Goal: Information Seeking & Learning: Check status

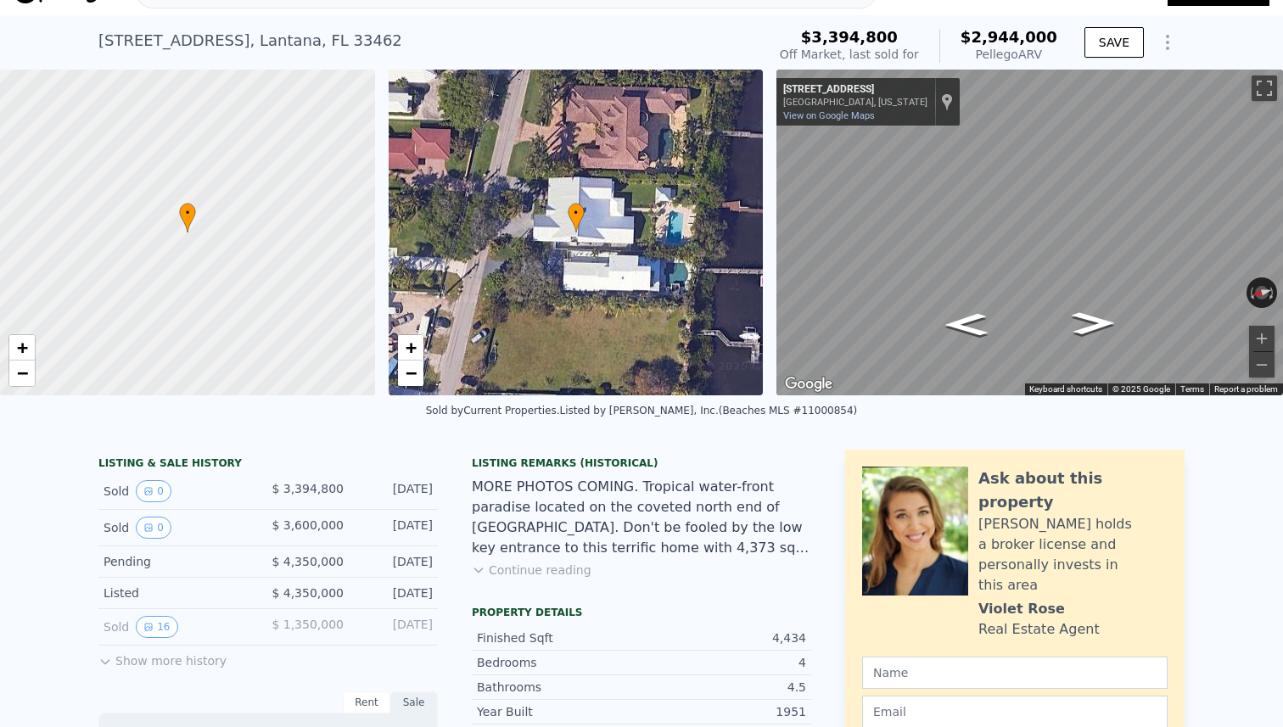
scroll to position [220, 0]
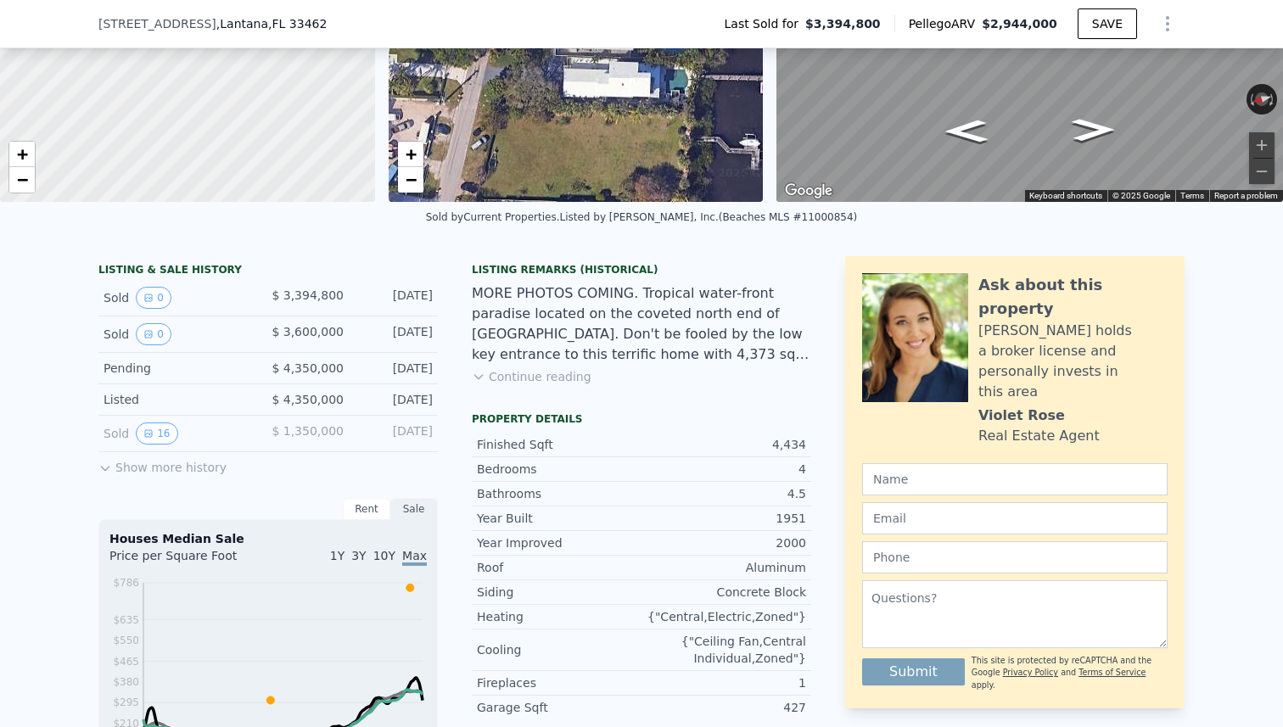
click at [150, 470] on button "Show more history" at bounding box center [162, 464] width 128 height 24
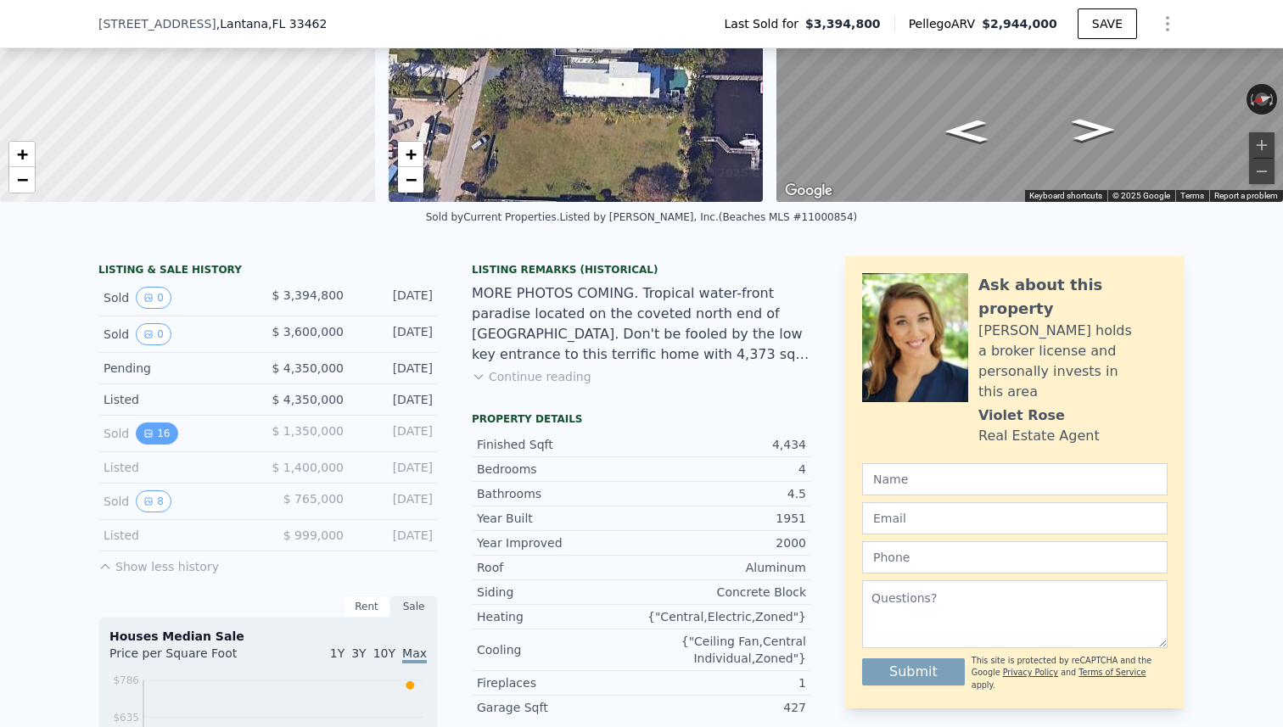
click at [154, 428] on button "16" at bounding box center [157, 434] width 42 height 22
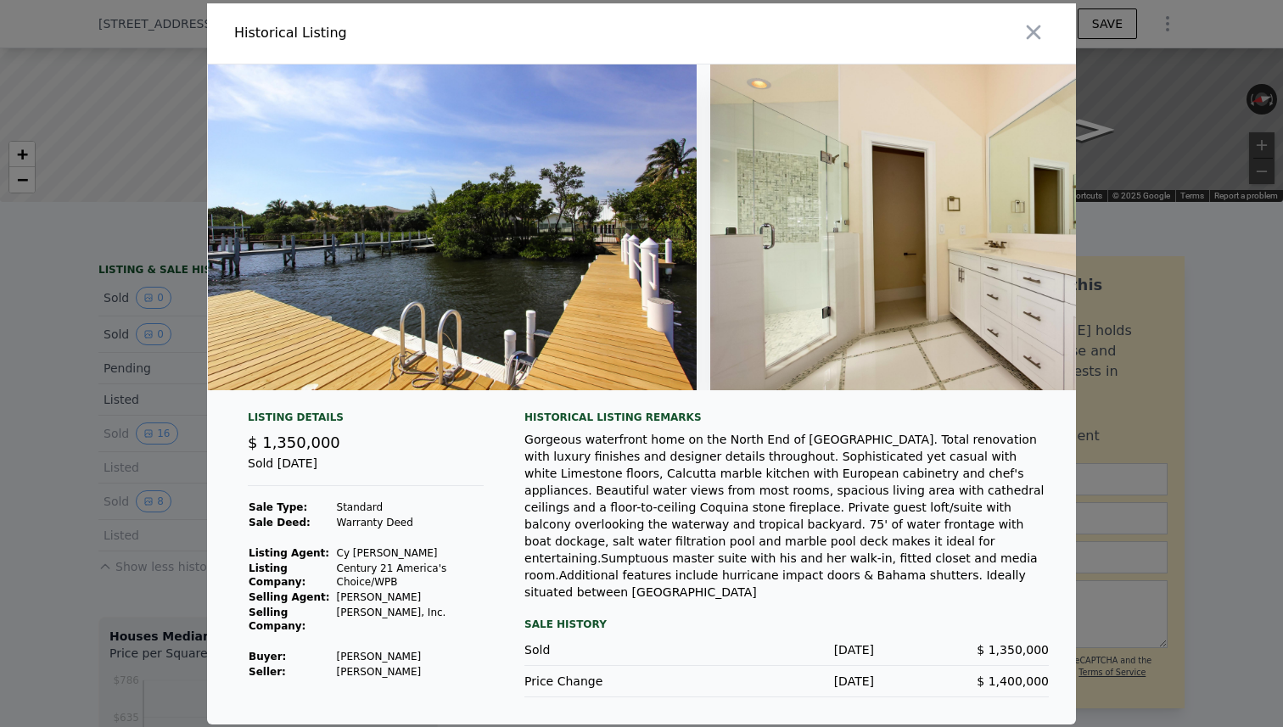
scroll to position [0, 5003]
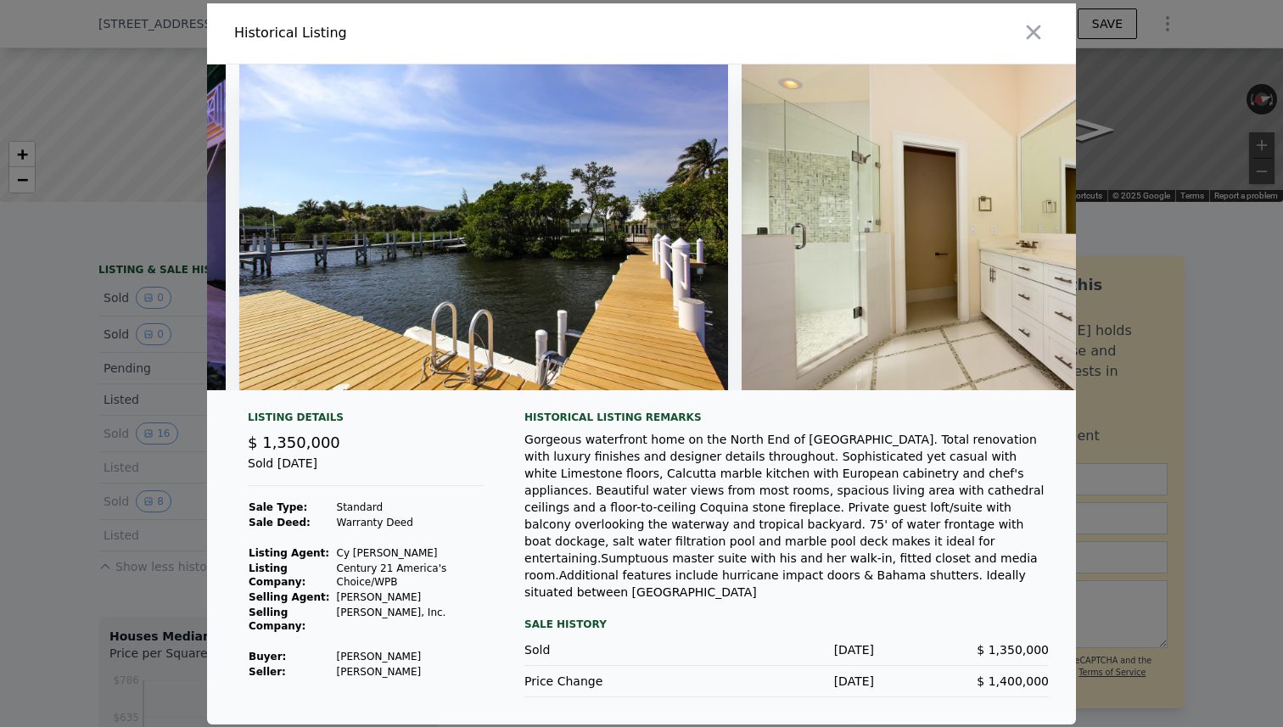
click at [192, 384] on div at bounding box center [641, 363] width 1283 height 727
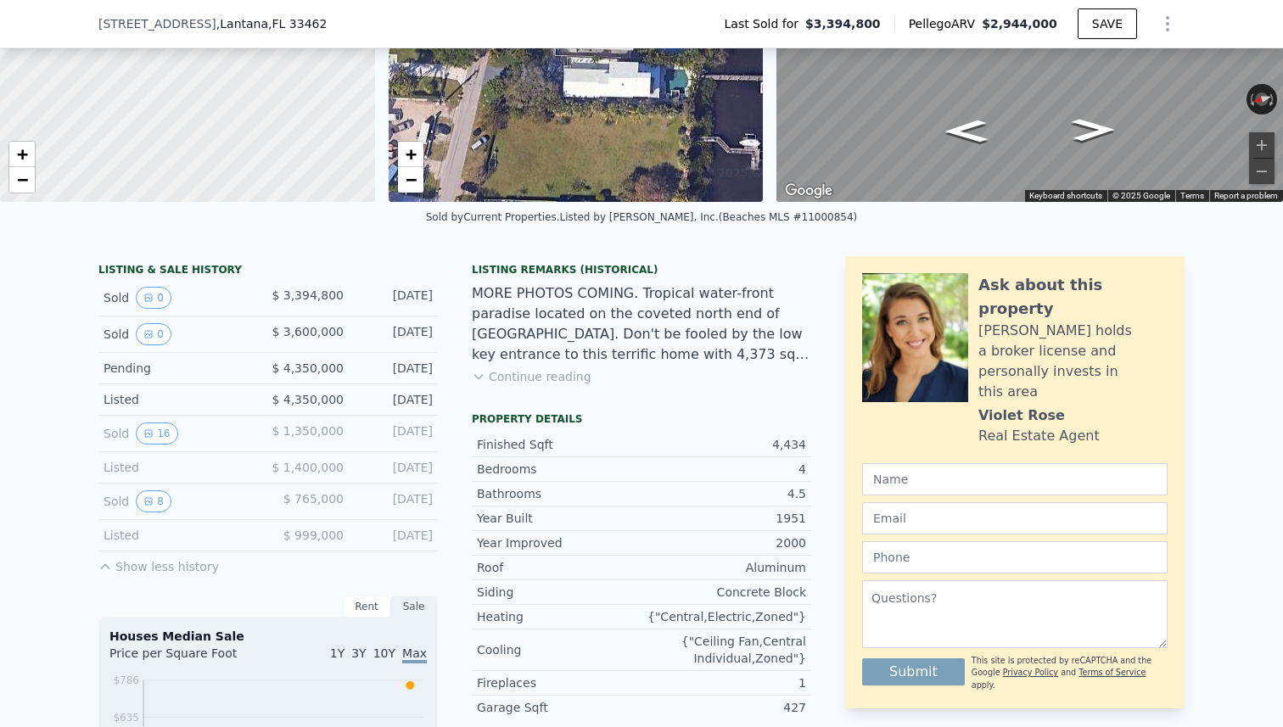
click at [121, 563] on button "Show less history" at bounding box center [158, 564] width 120 height 24
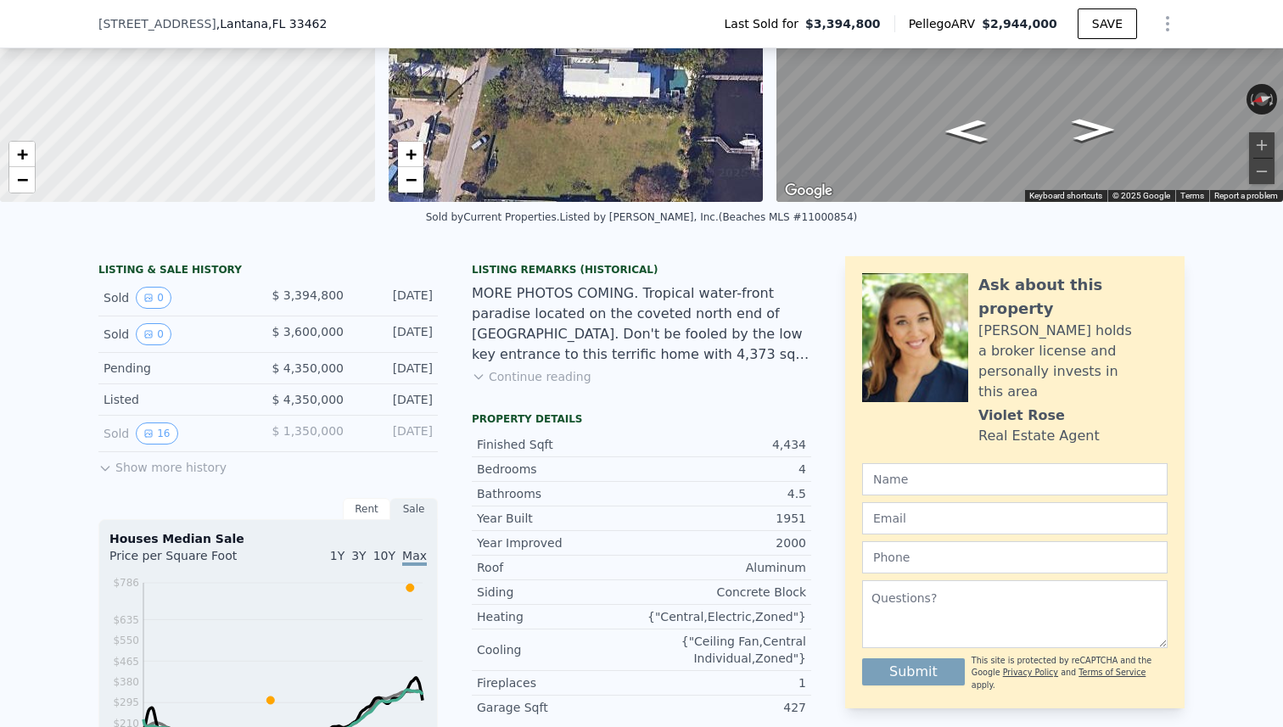
click at [144, 462] on button "Show more history" at bounding box center [162, 464] width 128 height 24
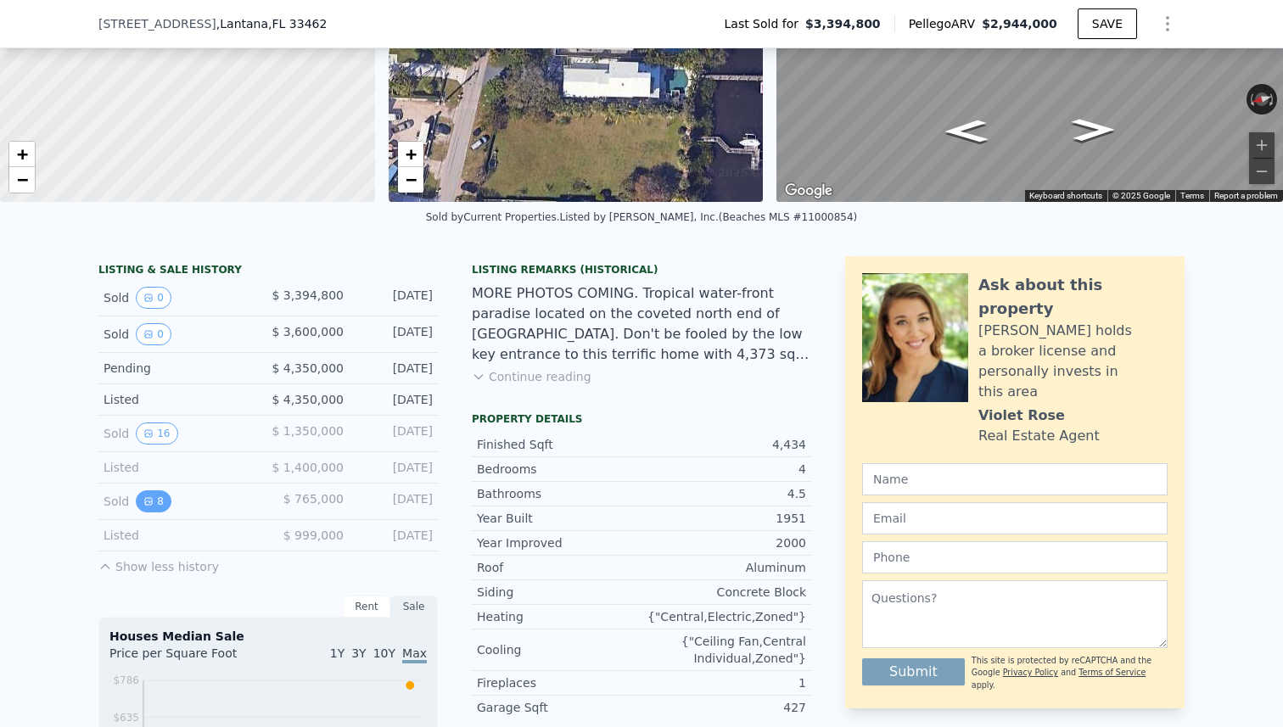
click at [151, 502] on icon "View historical data" at bounding box center [148, 501] width 7 height 7
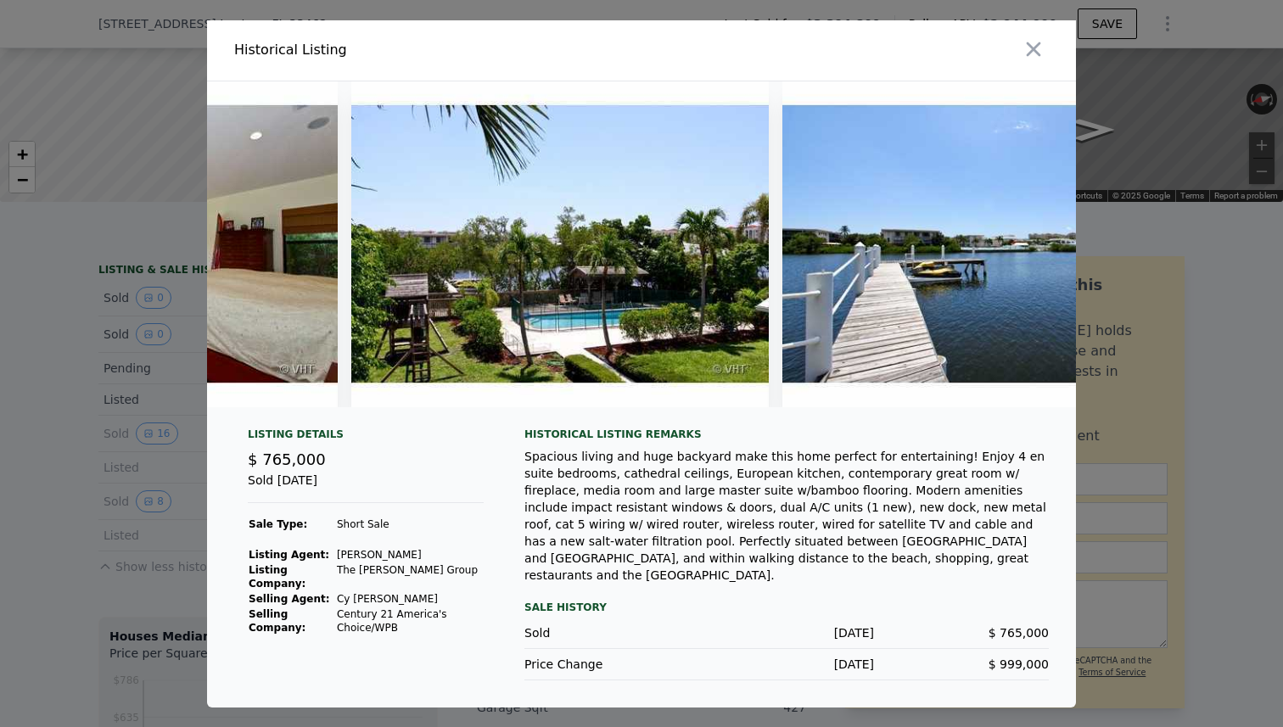
scroll to position [0, 2673]
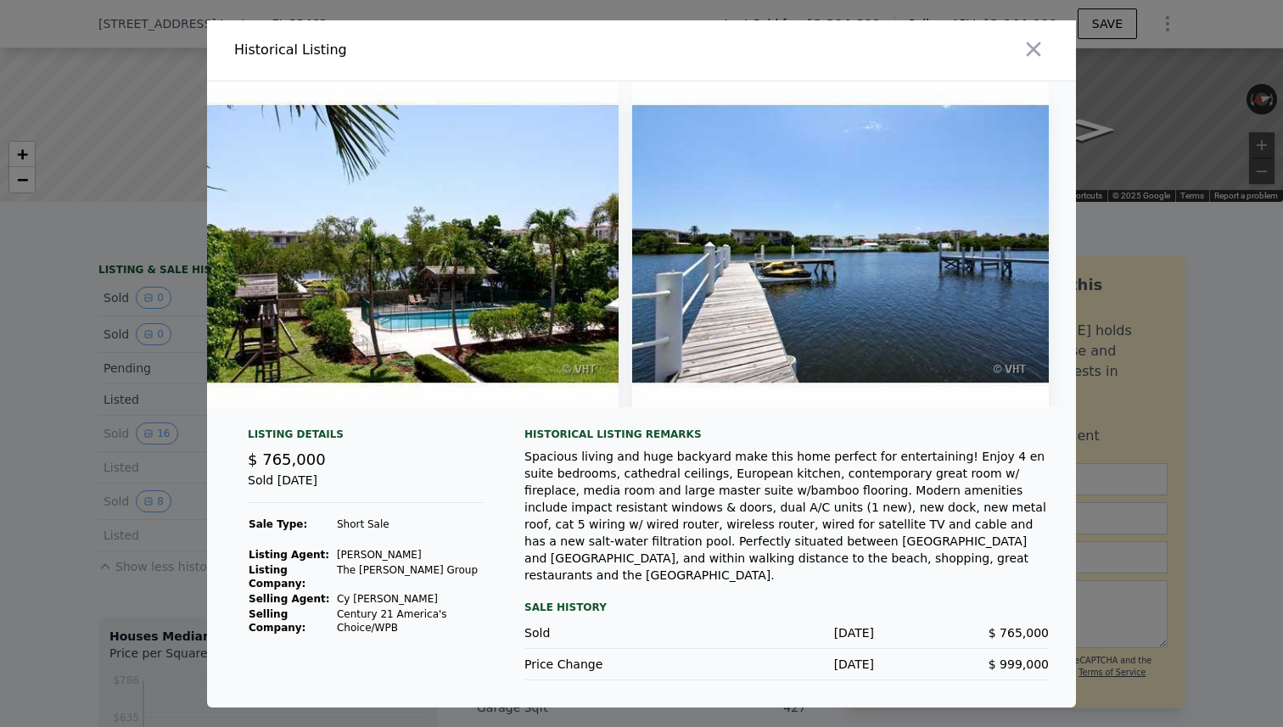
click at [491, 277] on img at bounding box center [409, 244] width 417 height 326
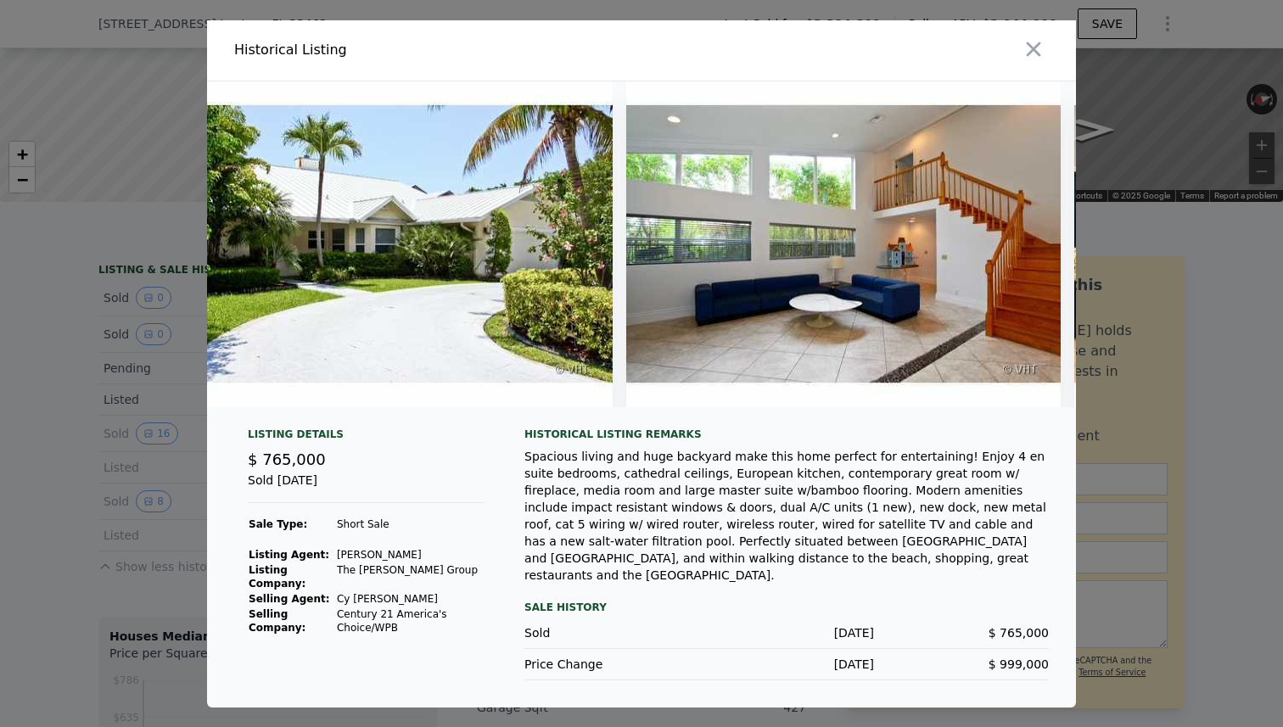
scroll to position [0, 0]
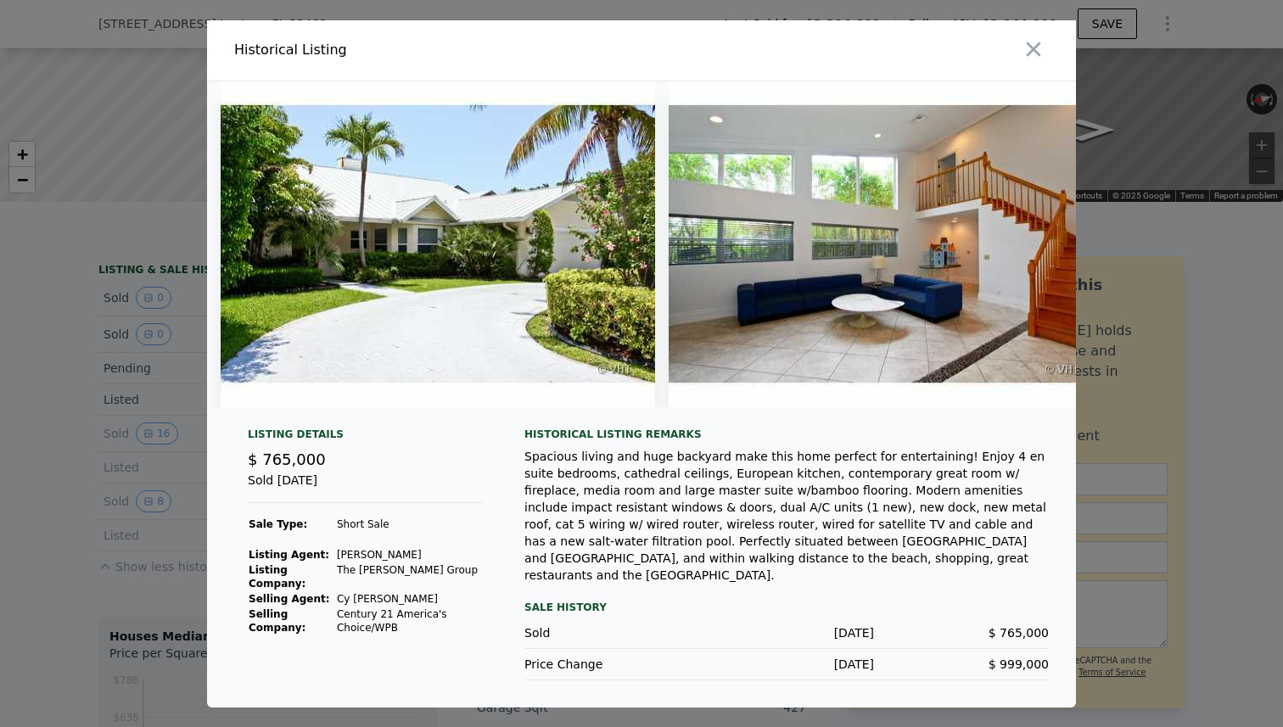
click at [129, 342] on div at bounding box center [641, 363] width 1283 height 727
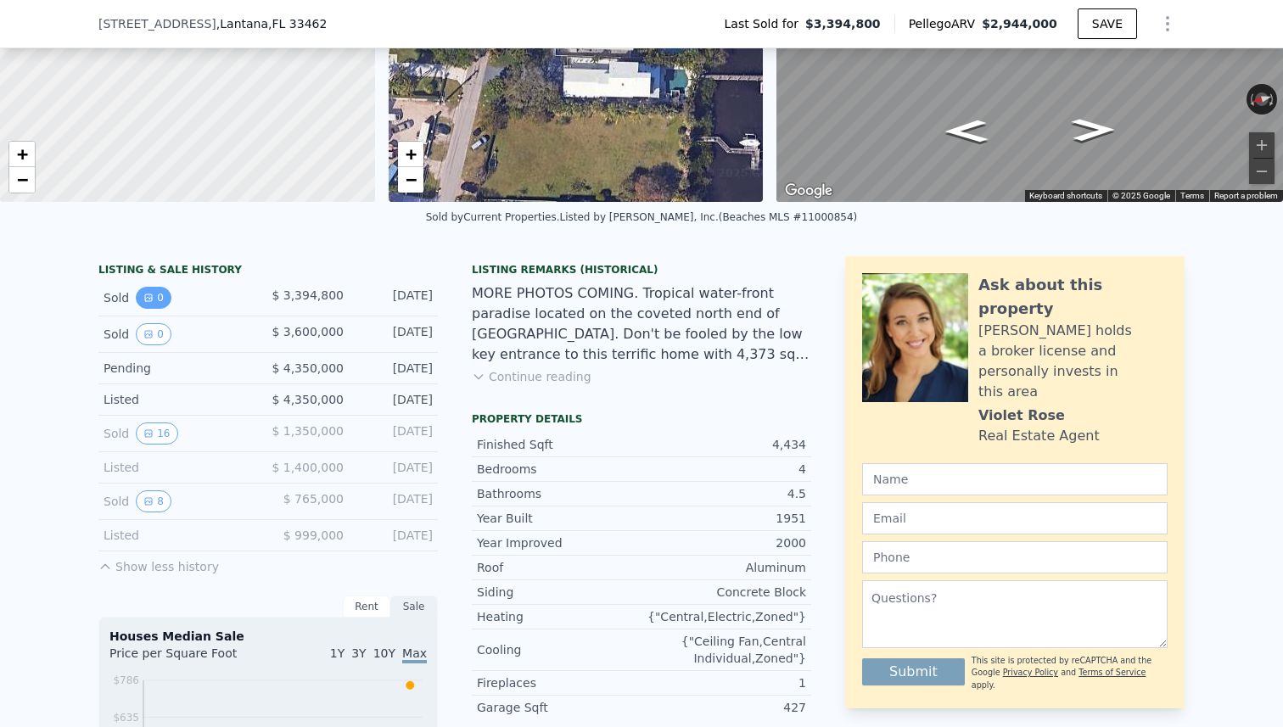
click at [154, 296] on button "0" at bounding box center [154, 298] width 36 height 22
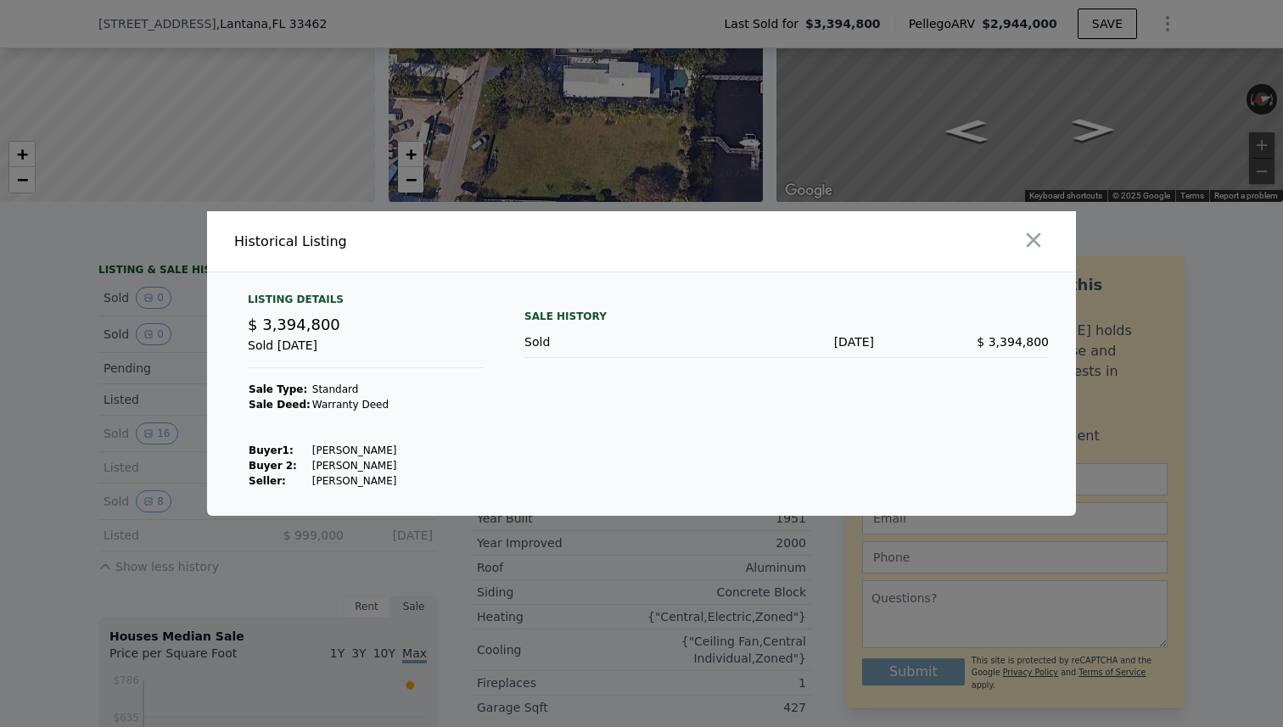
click at [115, 379] on div at bounding box center [641, 363] width 1283 height 727
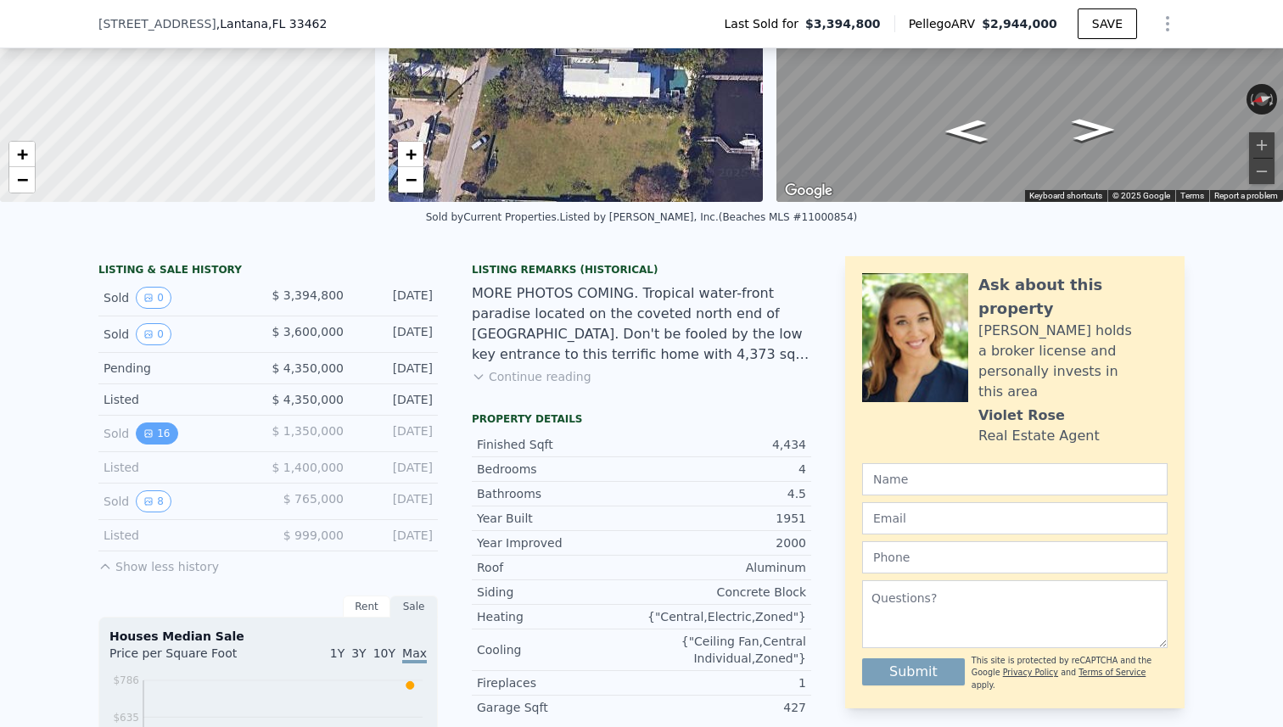
click at [148, 428] on icon "View historical data" at bounding box center [148, 433] width 10 height 10
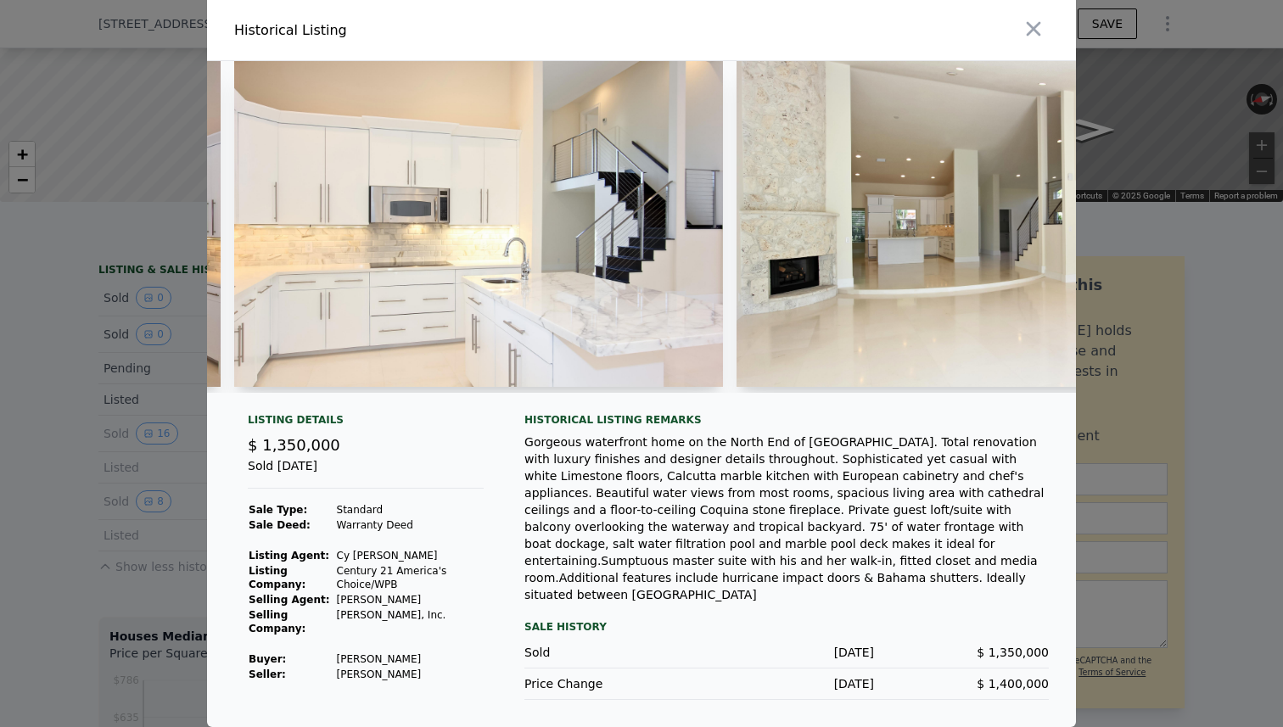
scroll to position [0, 2098]
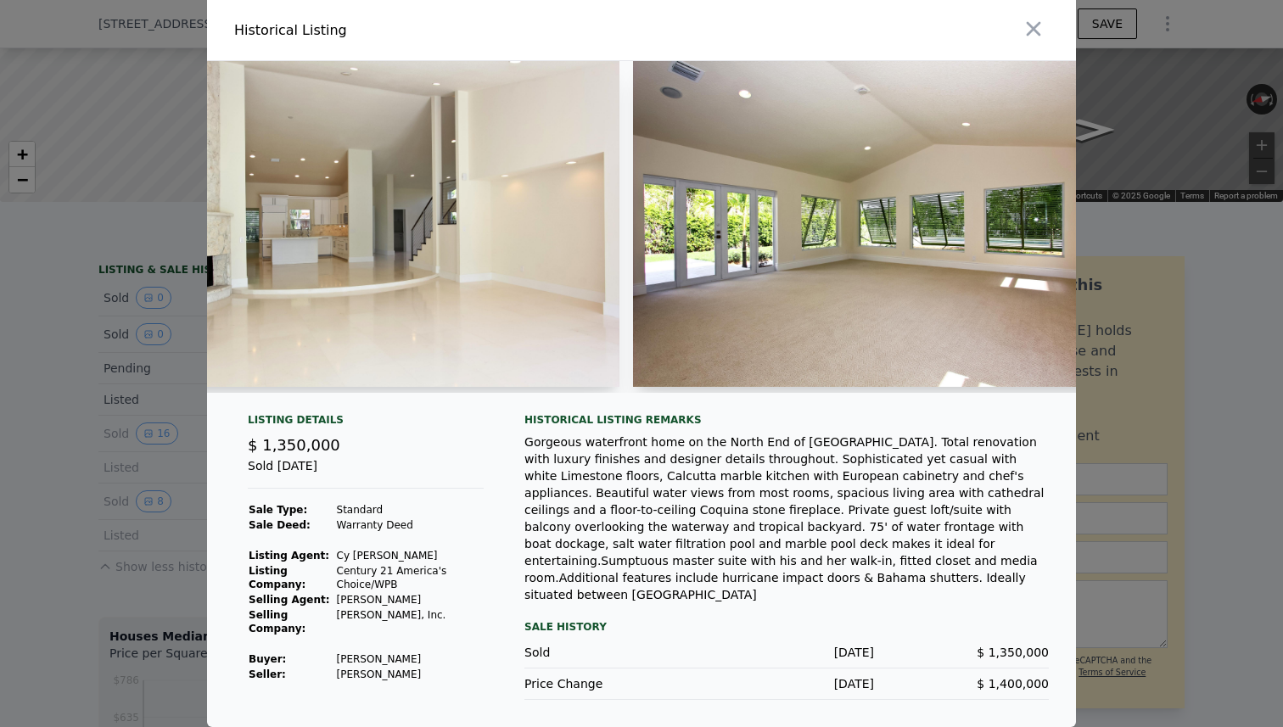
click at [77, 398] on div at bounding box center [641, 363] width 1283 height 727
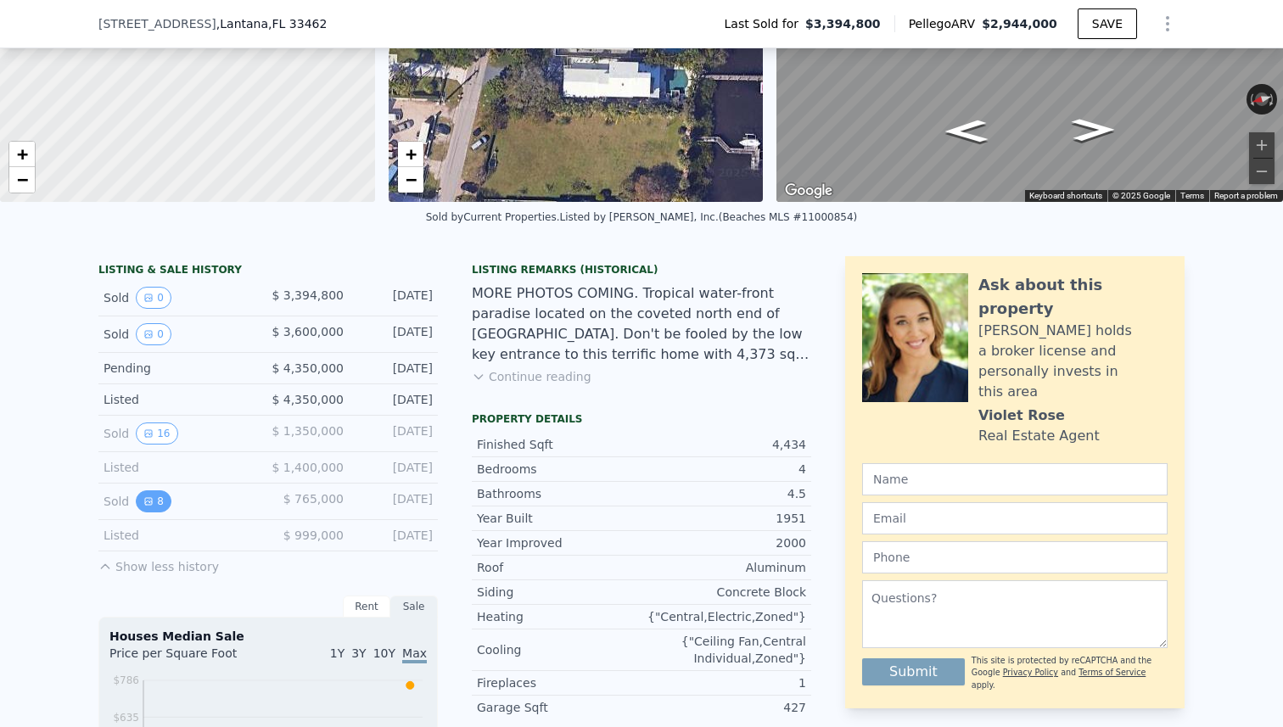
click at [162, 501] on button "8" at bounding box center [154, 501] width 36 height 22
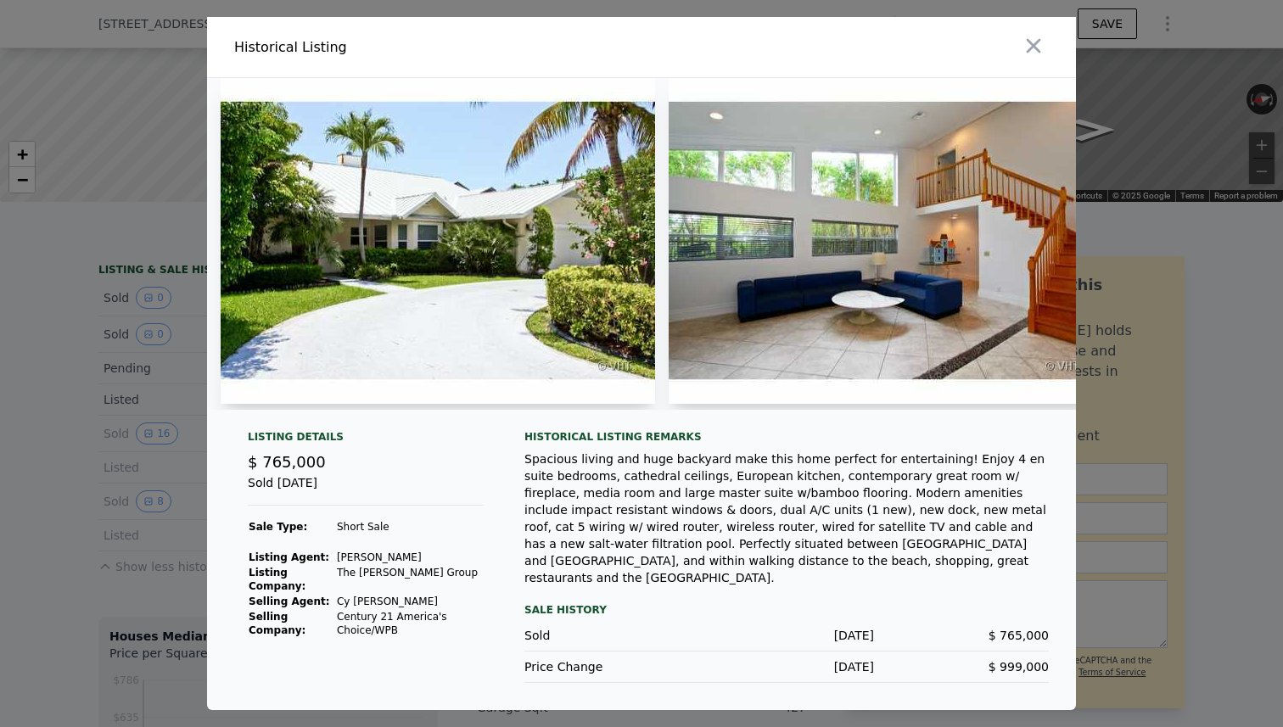
click at [152, 520] on div at bounding box center [641, 363] width 1283 height 727
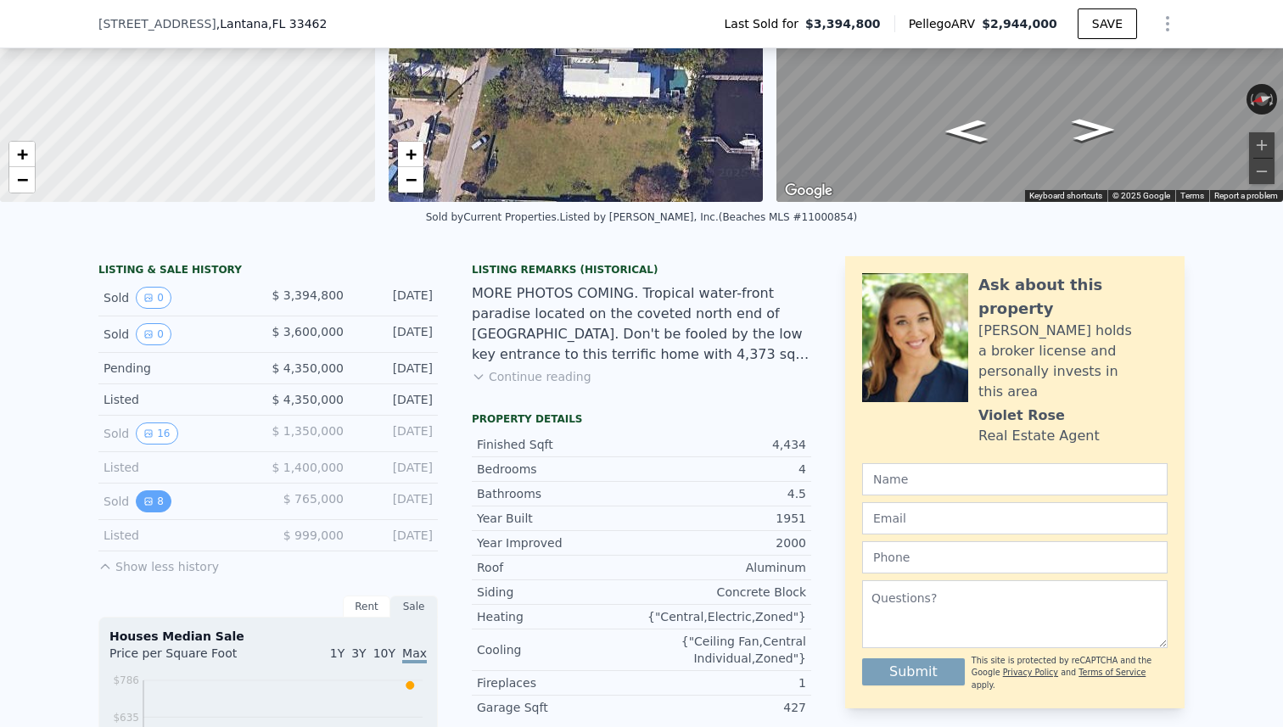
click at [152, 501] on icon "View historical data" at bounding box center [148, 501] width 10 height 10
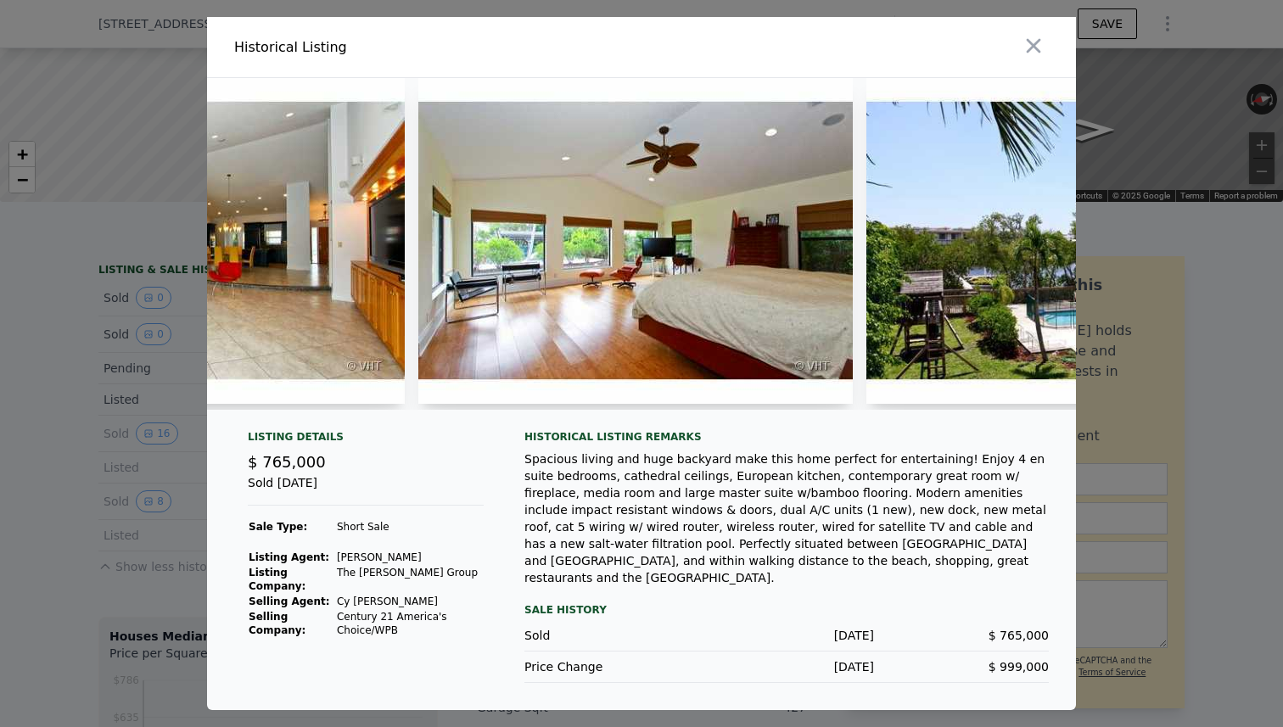
scroll to position [0, 2102]
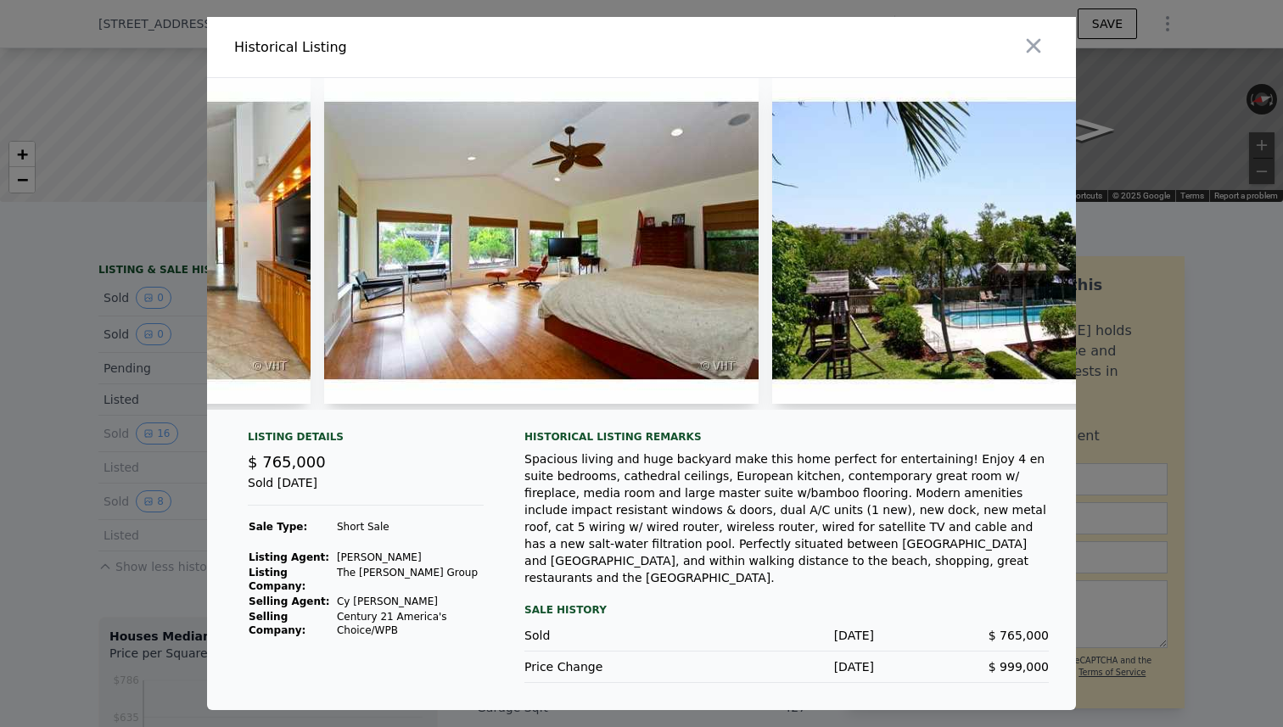
click at [1129, 229] on div at bounding box center [641, 363] width 1283 height 727
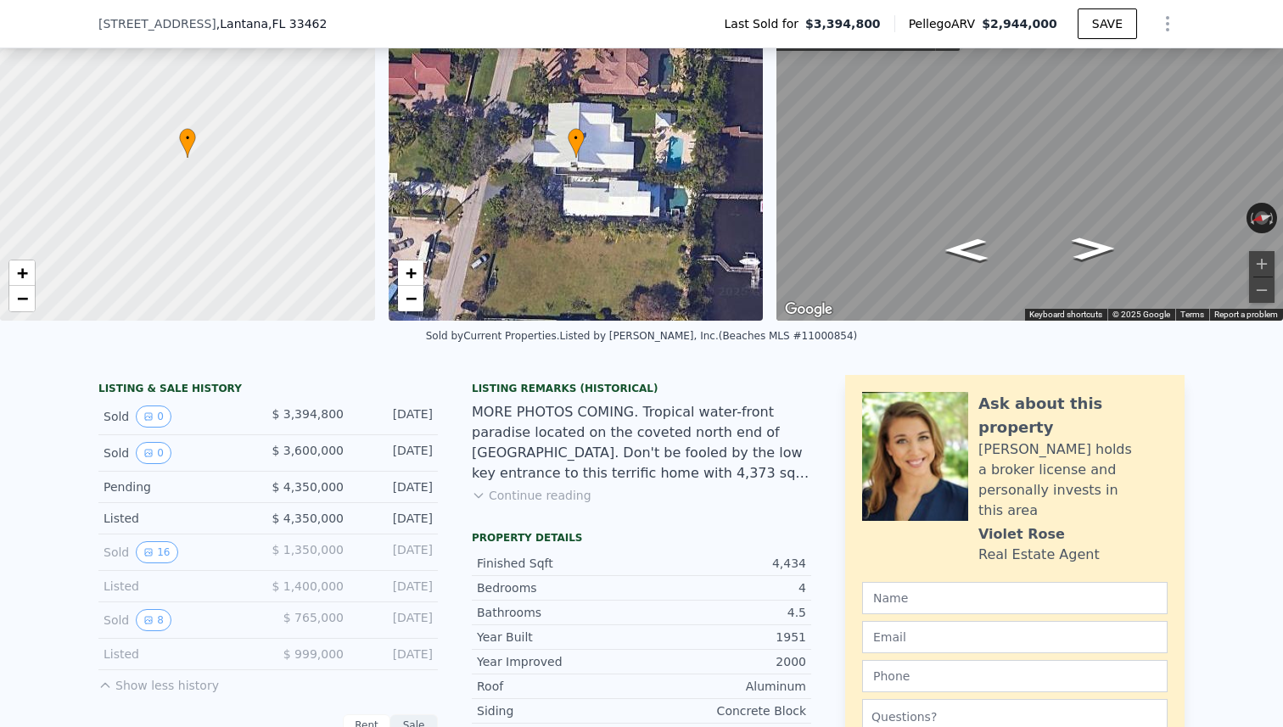
scroll to position [0, 0]
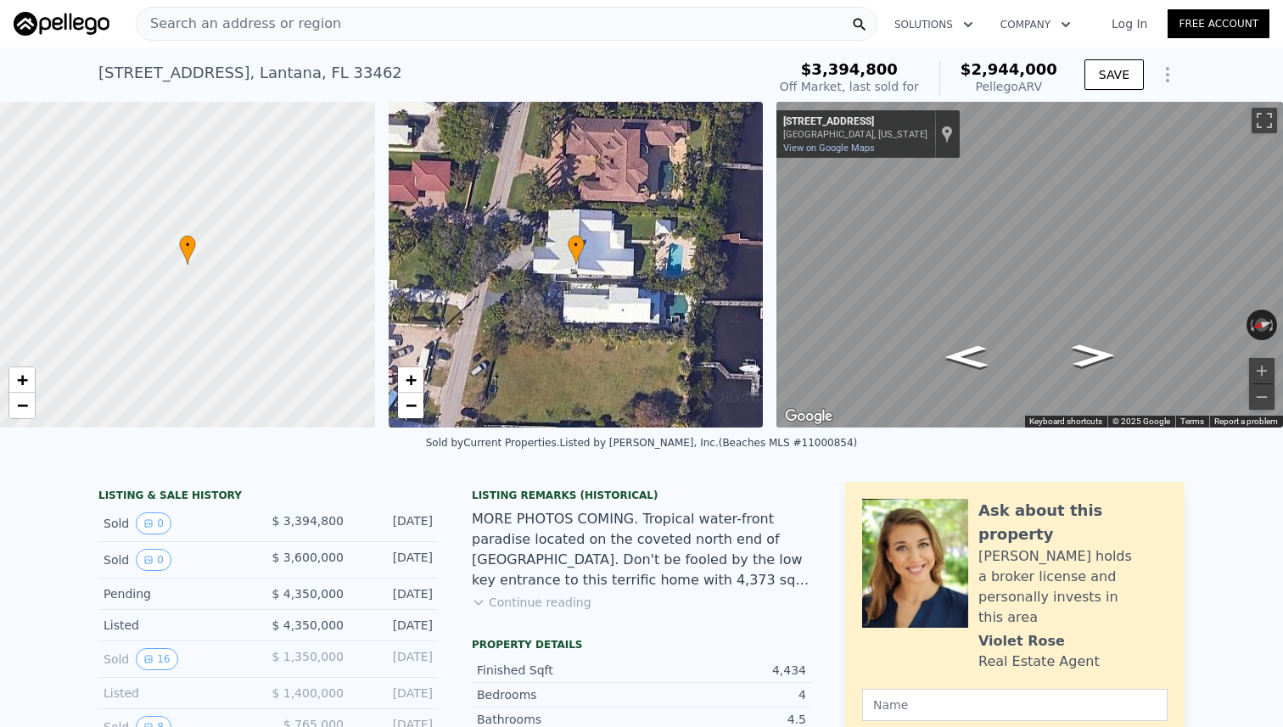
click at [319, 16] on span "Search an address or region" at bounding box center [239, 24] width 204 height 20
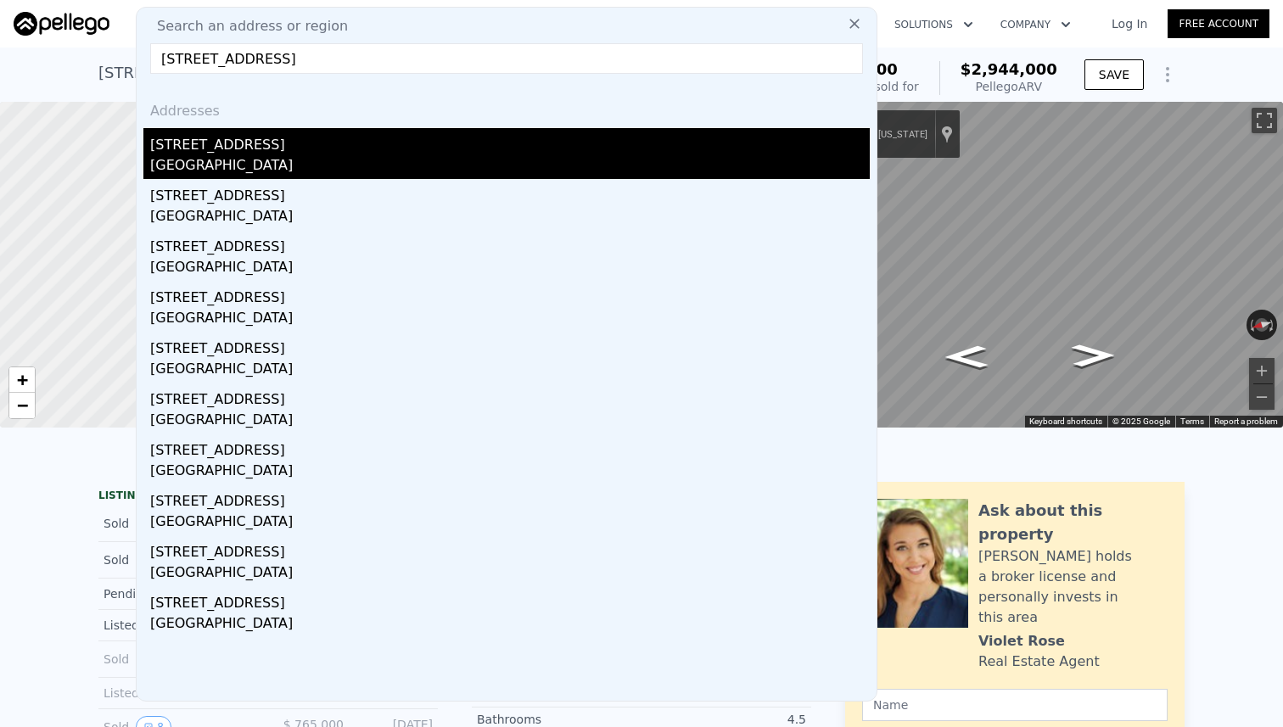
type input "[STREET_ADDRESS]"
click at [281, 152] on div "[STREET_ADDRESS]" at bounding box center [510, 141] width 720 height 27
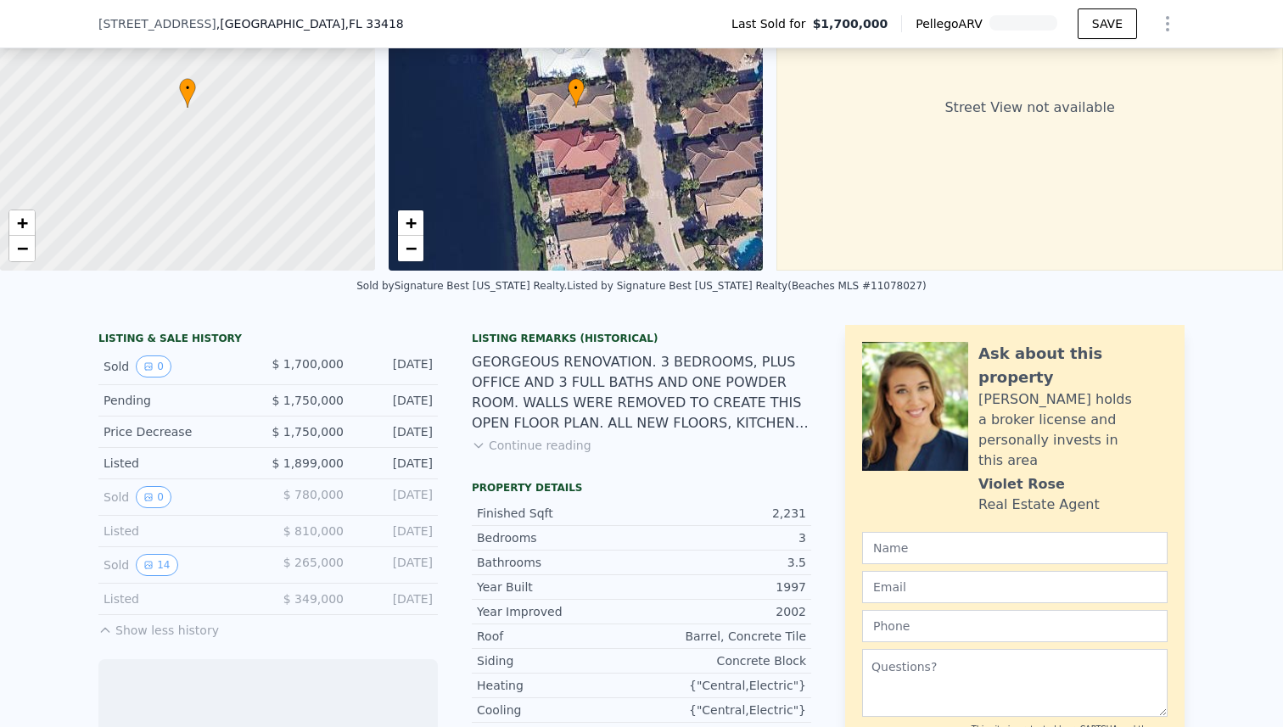
scroll to position [208, 0]
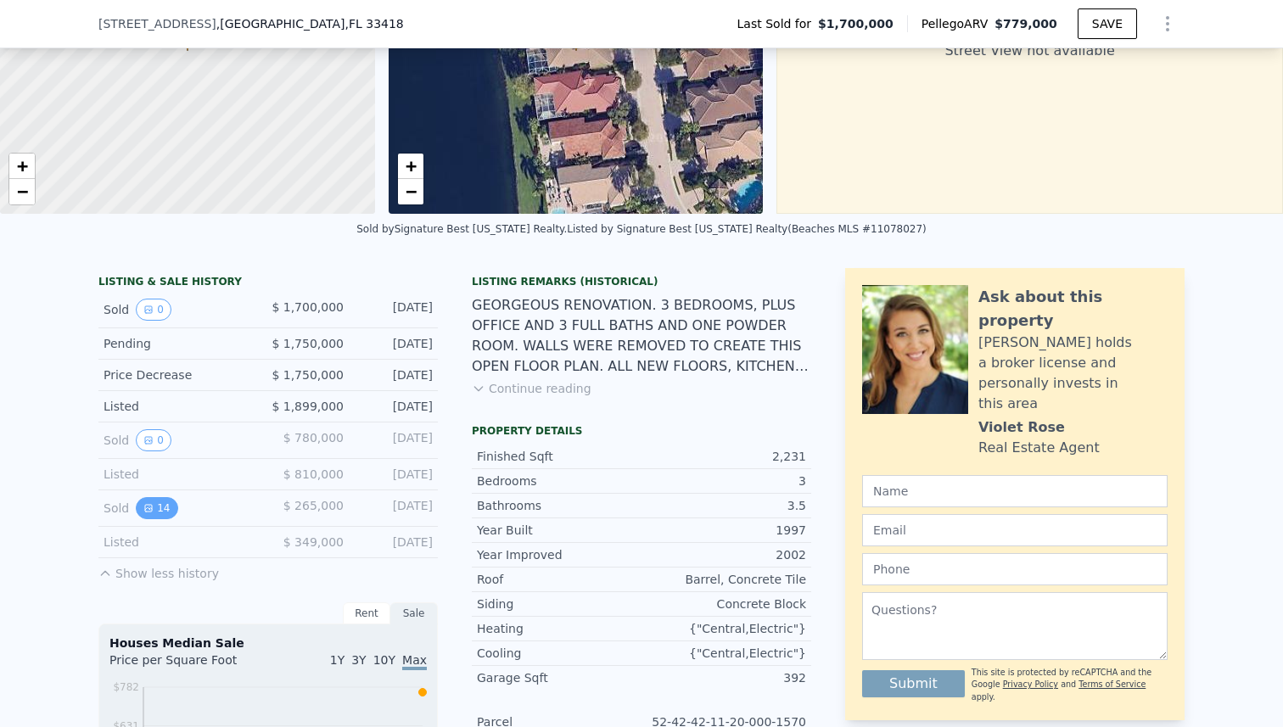
click at [148, 515] on button "14" at bounding box center [157, 508] width 42 height 22
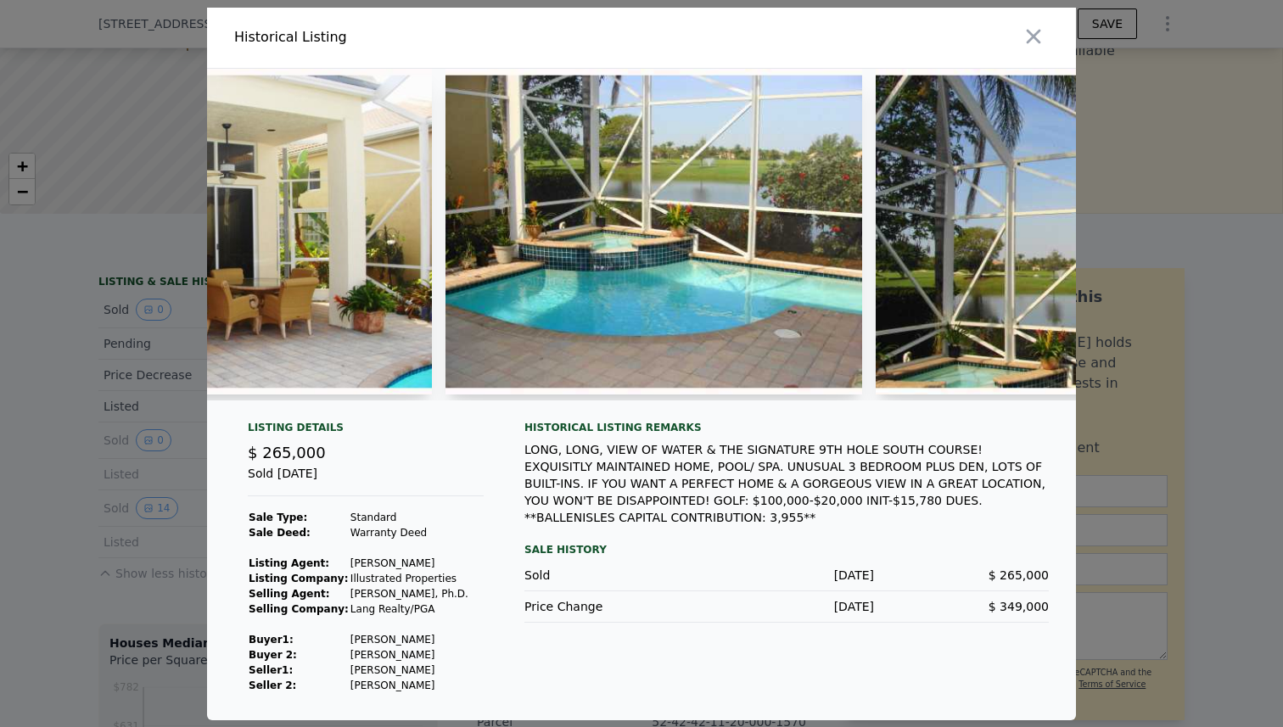
scroll to position [0, 4513]
